Goal: Task Accomplishment & Management: Manage account settings

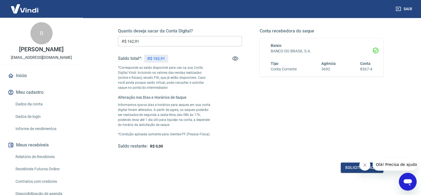
scroll to position [55, 0]
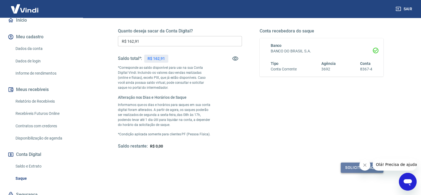
click at [349, 166] on button "Solicitar saque" at bounding box center [362, 167] width 43 height 10
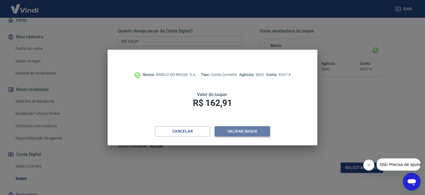
click at [262, 130] on button "Validar saque" at bounding box center [242, 131] width 55 height 10
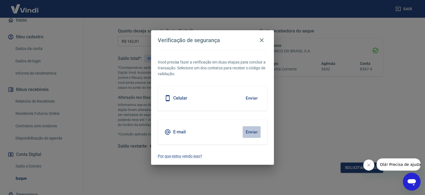
click at [248, 131] on button "Enviar" at bounding box center [252, 132] width 18 height 12
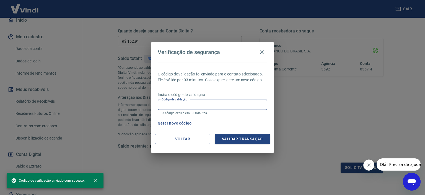
click at [203, 103] on input "Código de validação" at bounding box center [213, 105] width 110 height 10
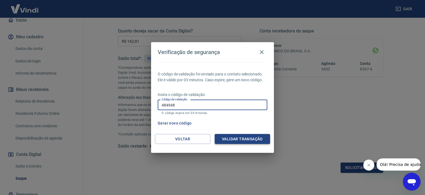
type input "484948"
click at [249, 137] on button "Validar transação" at bounding box center [242, 139] width 55 height 10
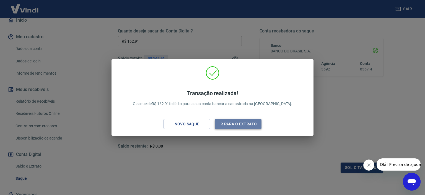
click at [232, 123] on button "Ir para o extrato" at bounding box center [238, 124] width 47 height 10
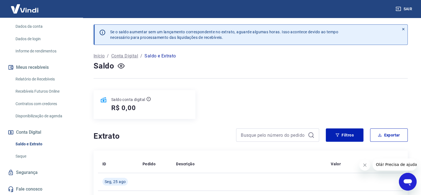
click at [46, 79] on link "Relatório de Recebíveis" at bounding box center [44, 78] width 63 height 11
